Goal: Check status: Check status

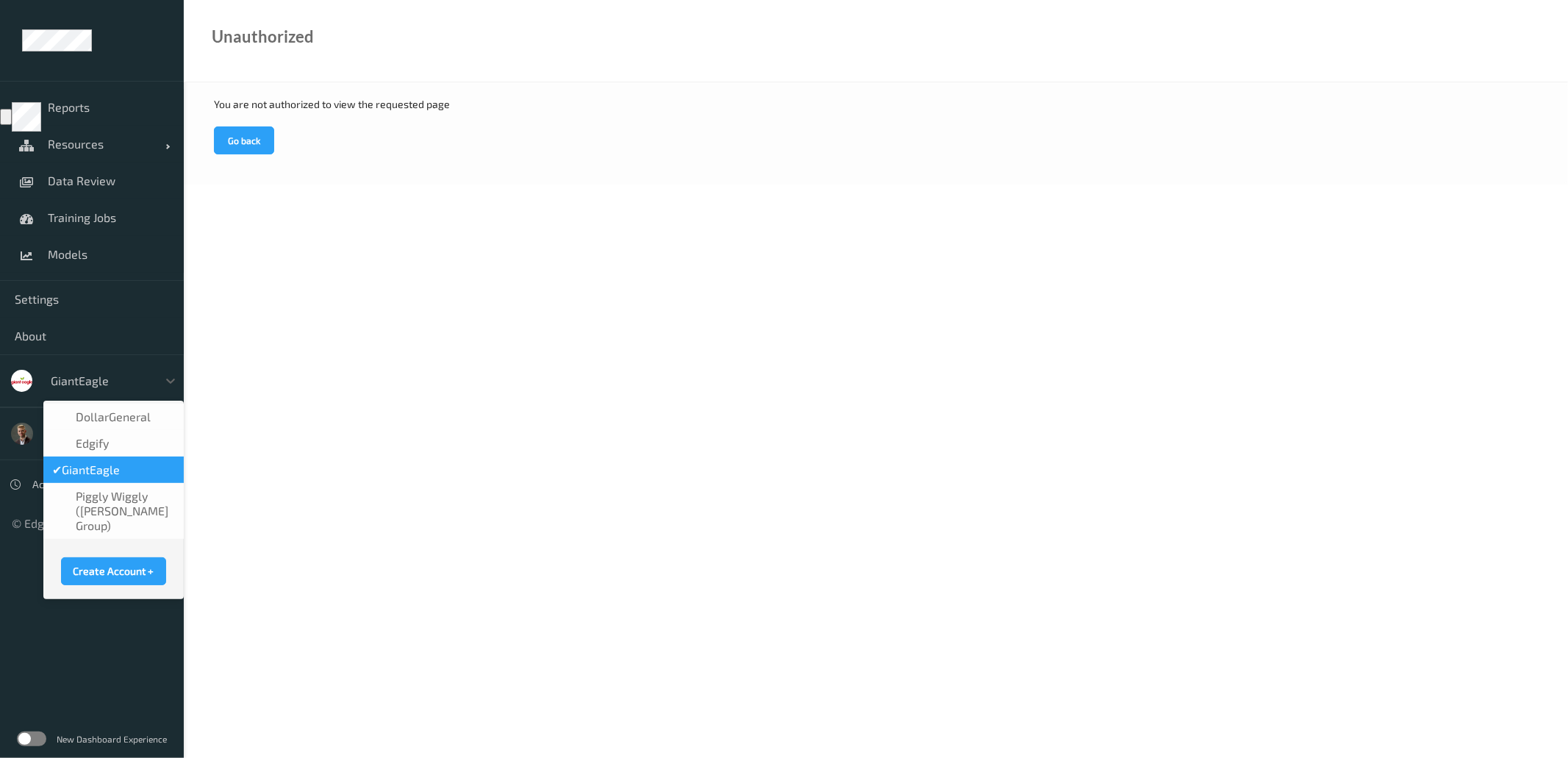
click at [135, 374] on div at bounding box center [100, 381] width 99 height 17
click at [115, 422] on span "DollarGeneral" at bounding box center [113, 416] width 75 height 15
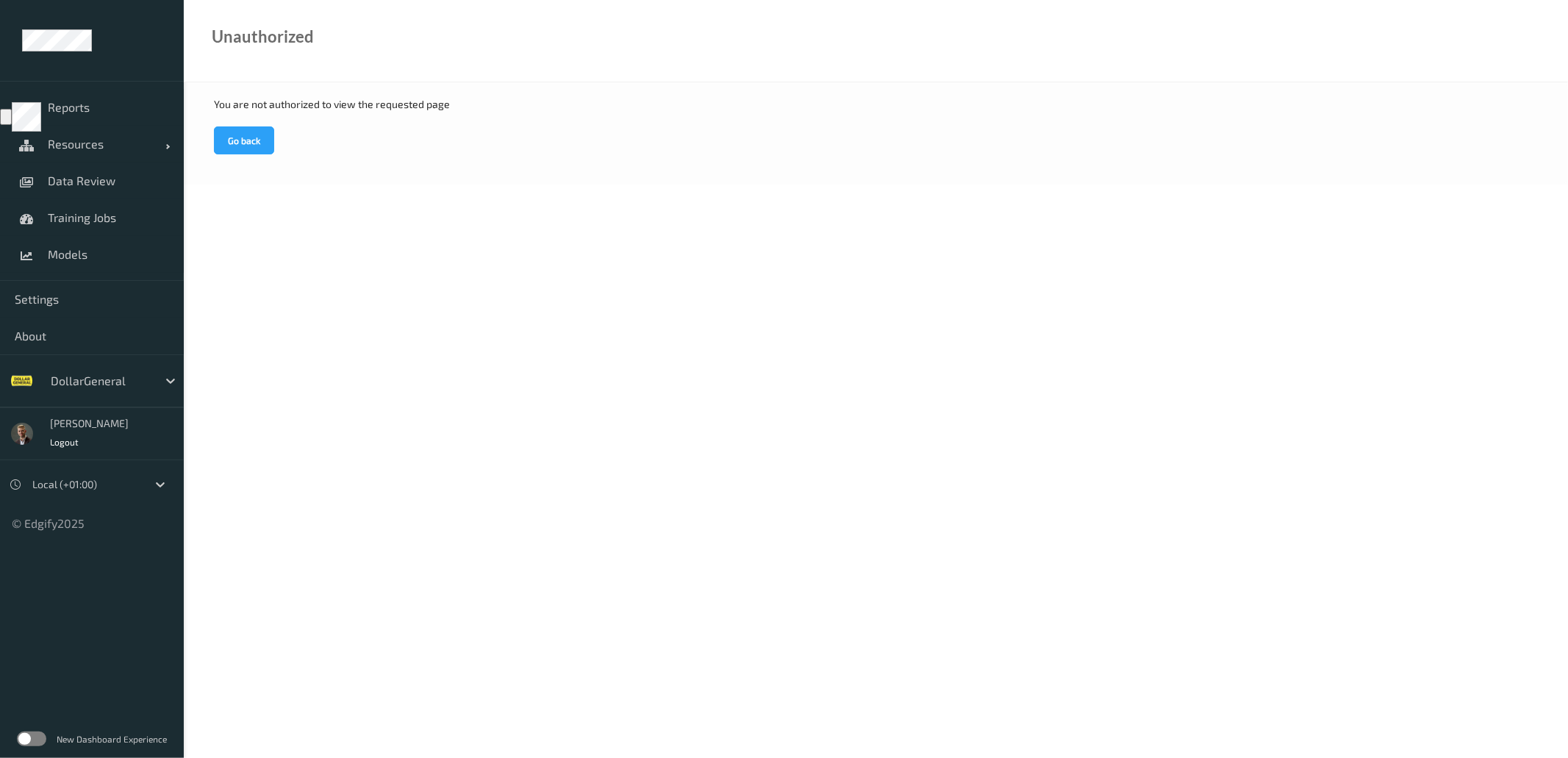
click at [30, 739] on label at bounding box center [31, 738] width 29 height 15
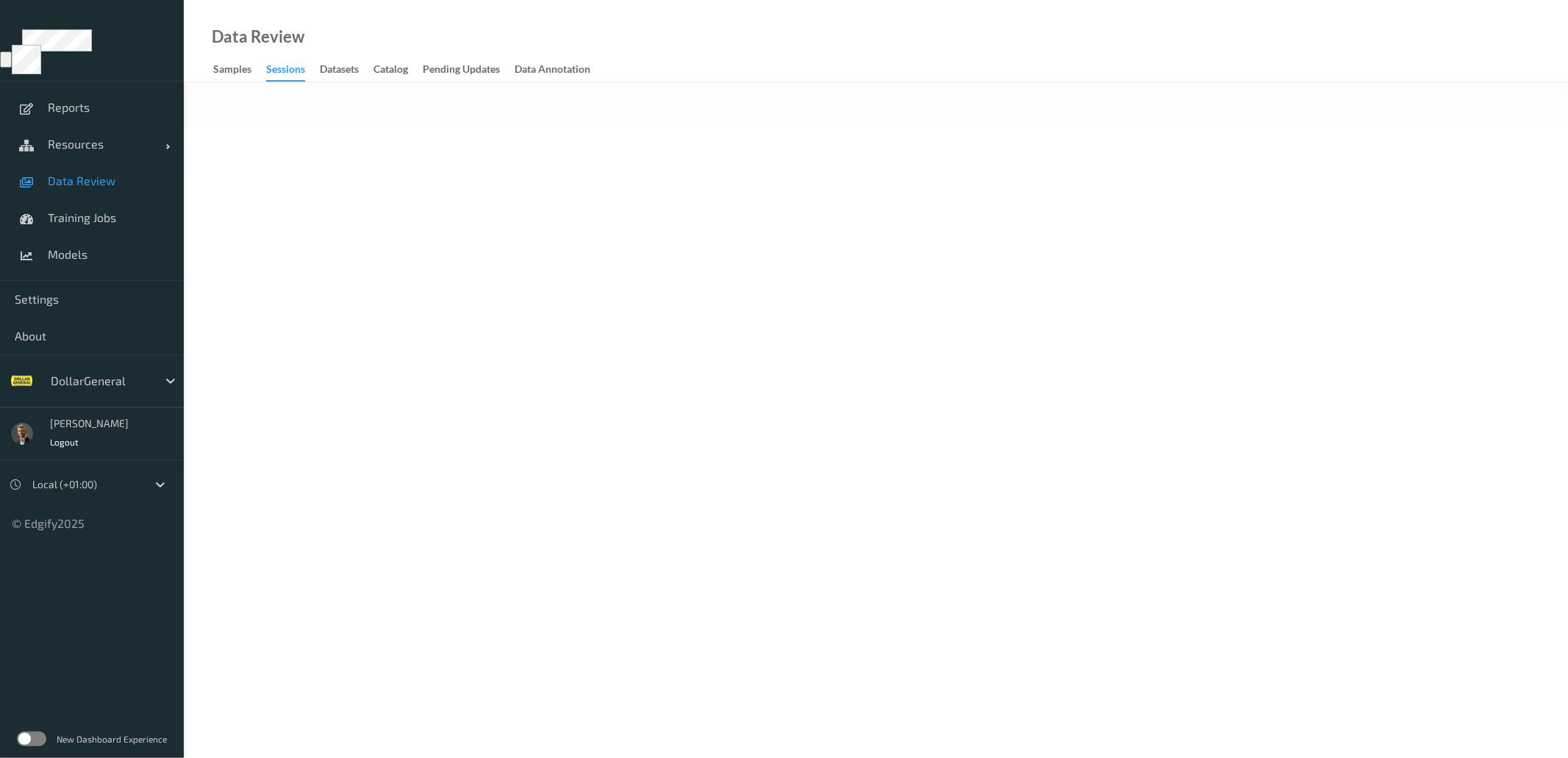
click at [22, 738] on label at bounding box center [31, 738] width 29 height 15
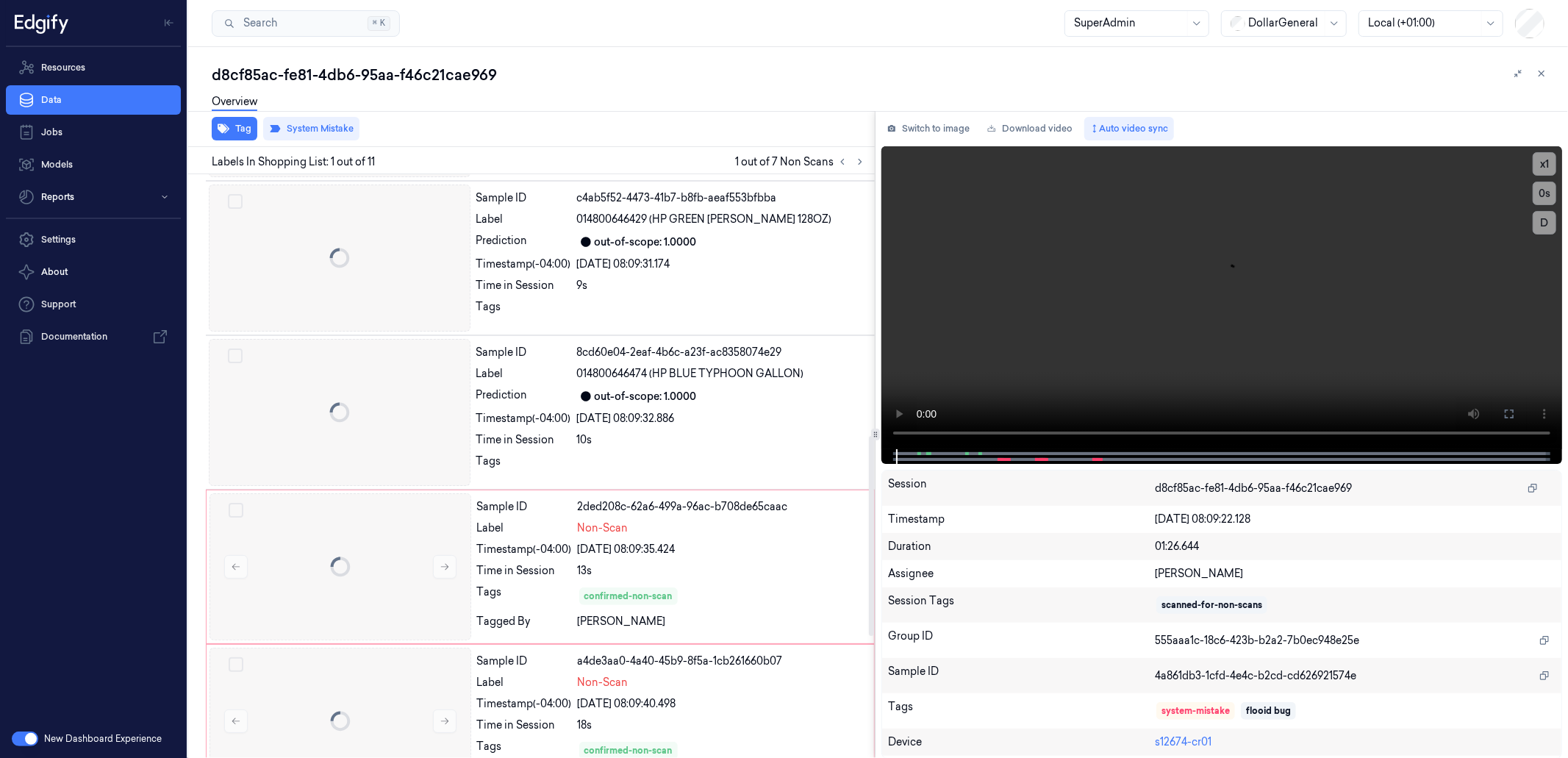
scroll to position [770, 0]
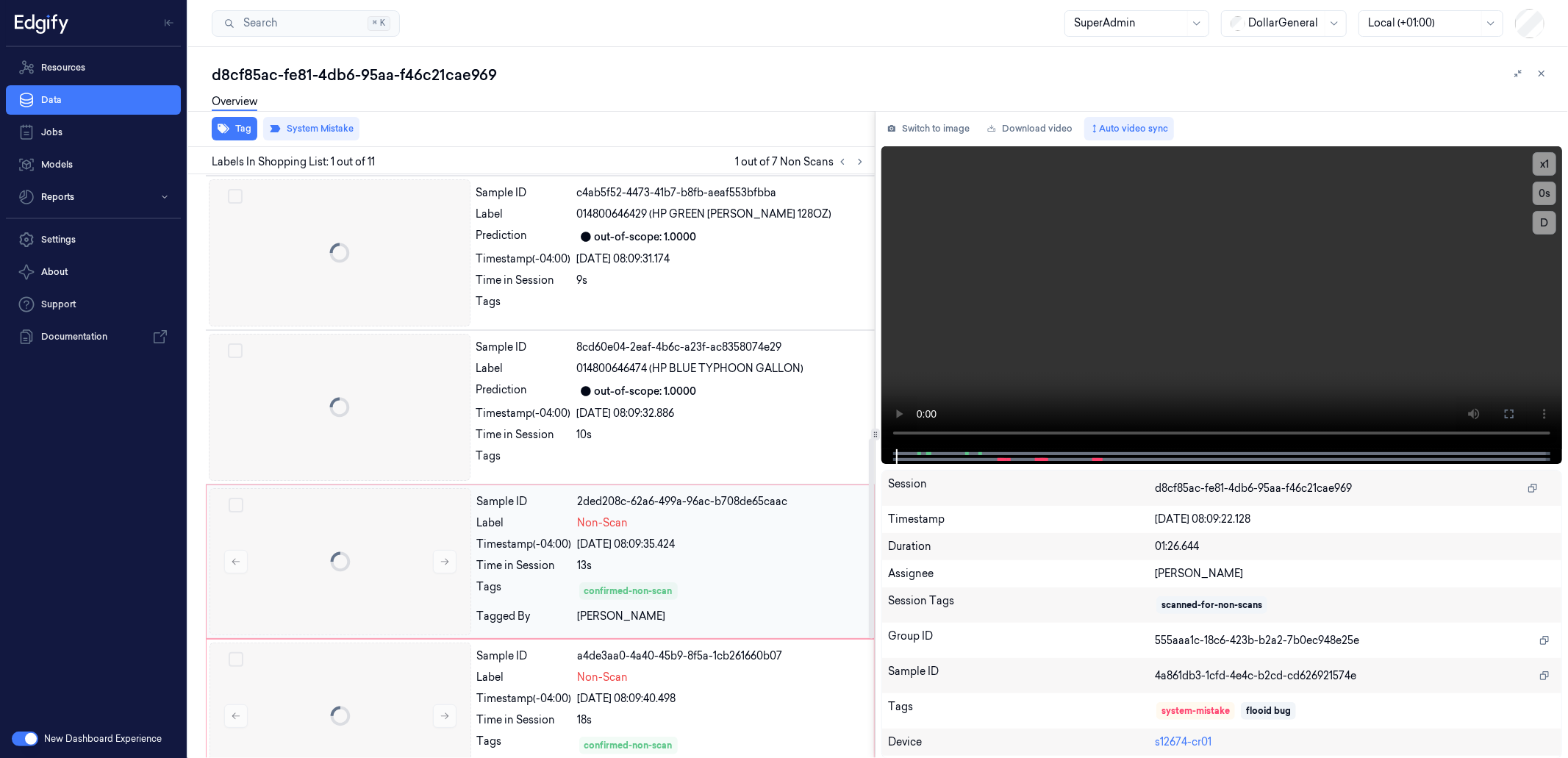
click at [741, 564] on div "13s" at bounding box center [722, 566] width 287 height 16
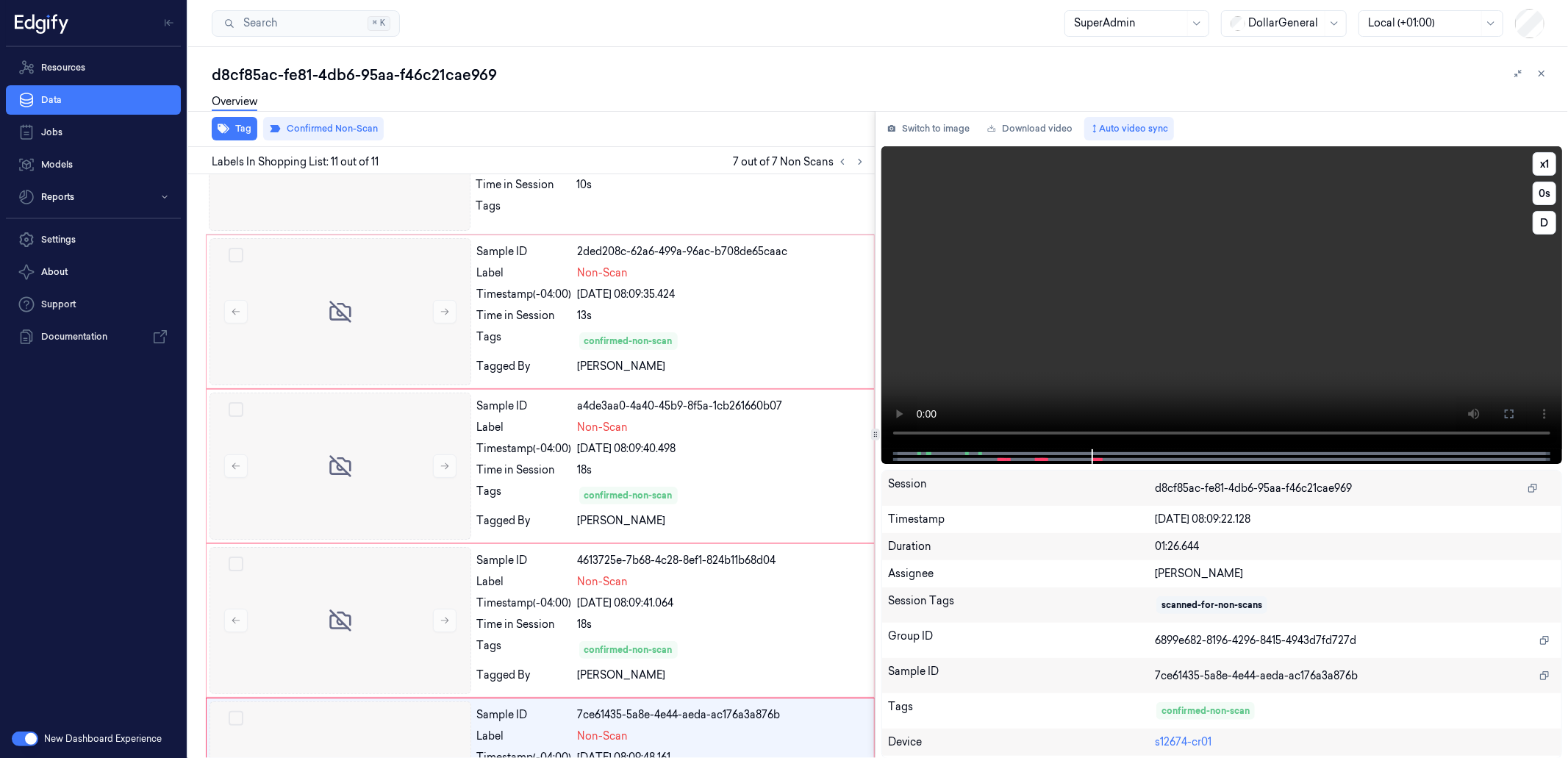
scroll to position [1120, 0]
